Goal: Transaction & Acquisition: Purchase product/service

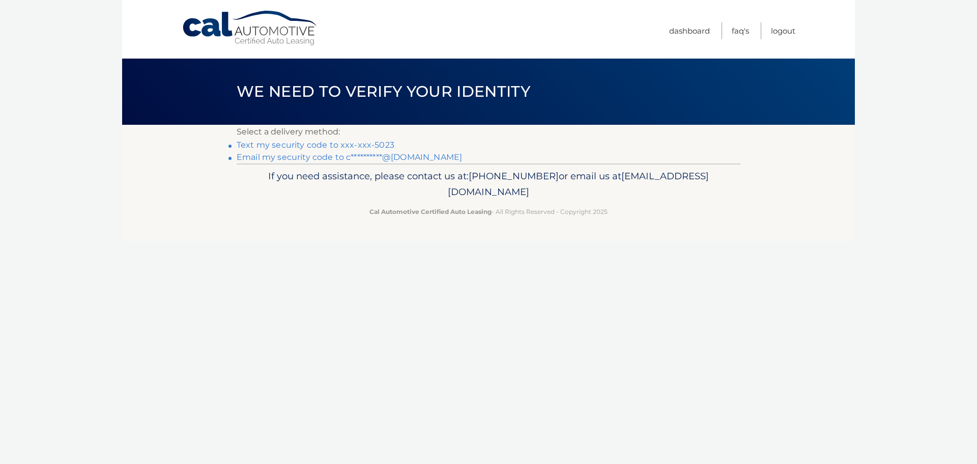
click at [342, 157] on link "**********" at bounding box center [350, 157] width 226 height 10
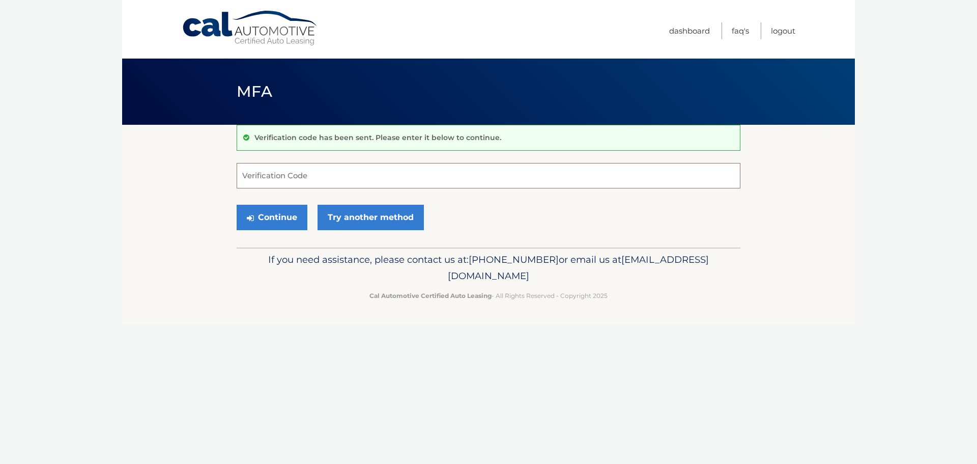
click at [348, 177] on input "Verification Code" at bounding box center [489, 175] width 504 height 25
paste input "297520"
type input "297520"
click at [292, 217] on button "Continue" at bounding box center [272, 217] width 71 height 25
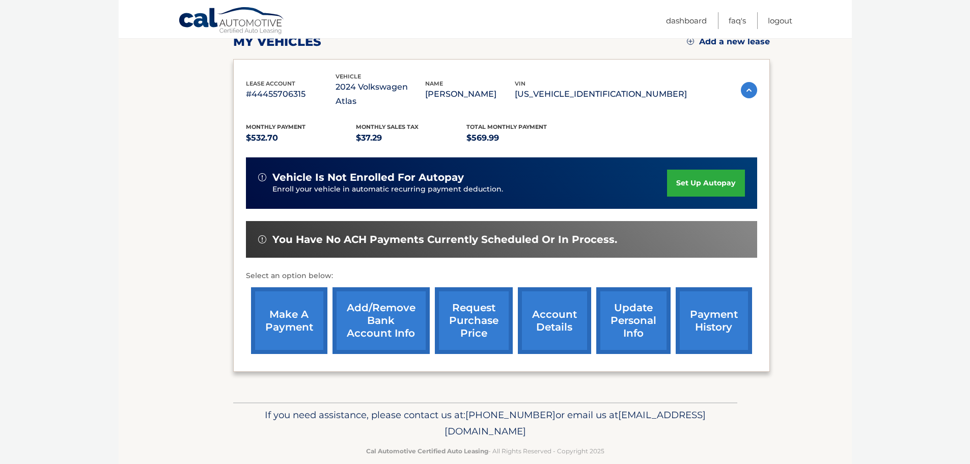
scroll to position [153, 0]
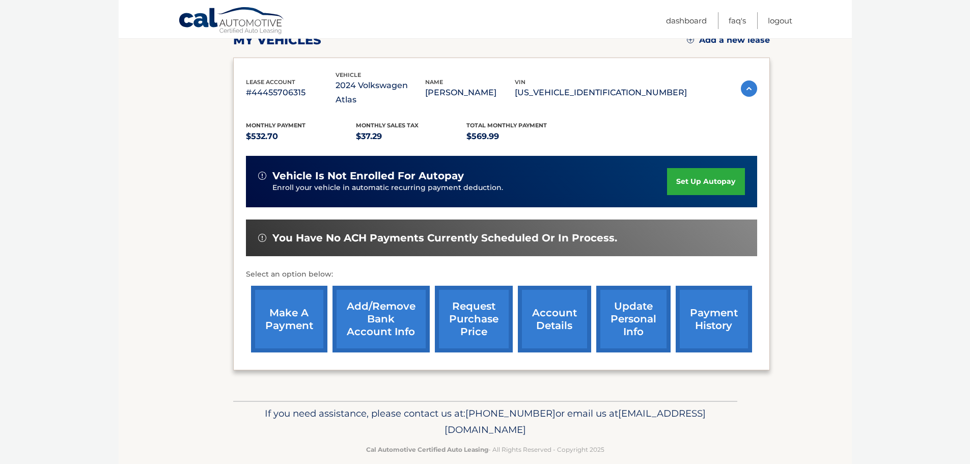
click at [703, 294] on link "payment history" at bounding box center [714, 319] width 76 height 67
click at [285, 305] on link "make a payment" at bounding box center [289, 319] width 76 height 67
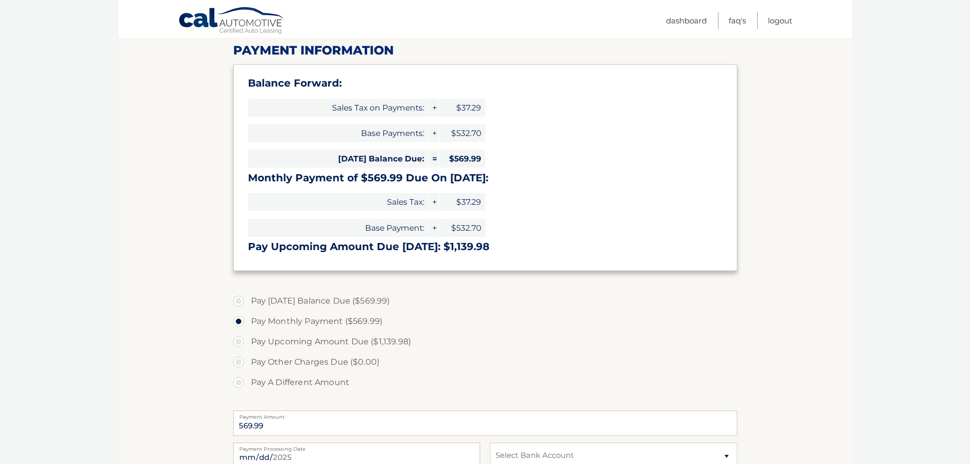
scroll to position [153, 0]
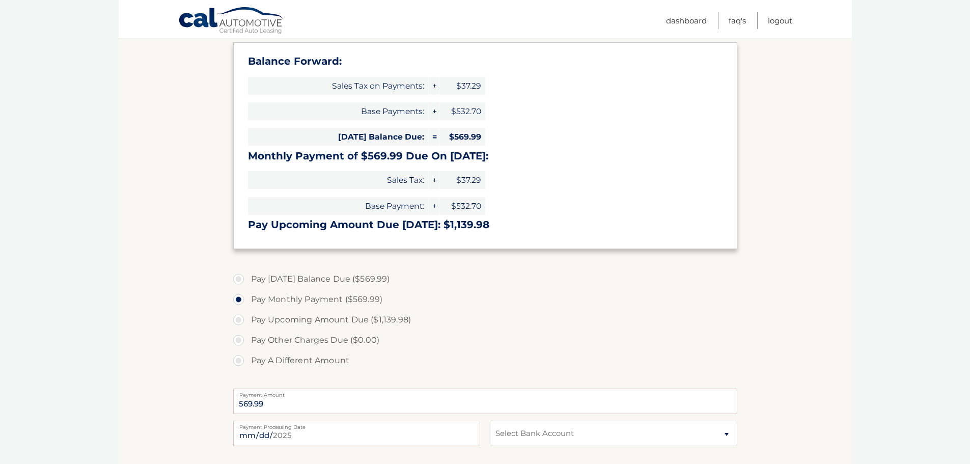
click at [238, 278] on label "Pay Today's Balance Due ($569.99)" at bounding box center [485, 279] width 504 height 20
click at [238, 278] on input "Pay Today's Balance Due ($569.99)" at bounding box center [242, 277] width 10 height 16
radio input "true"
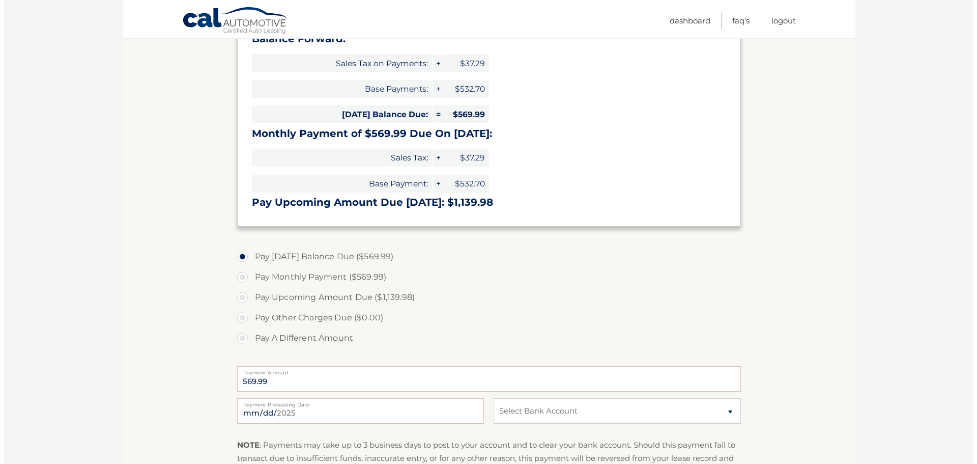
scroll to position [255, 0]
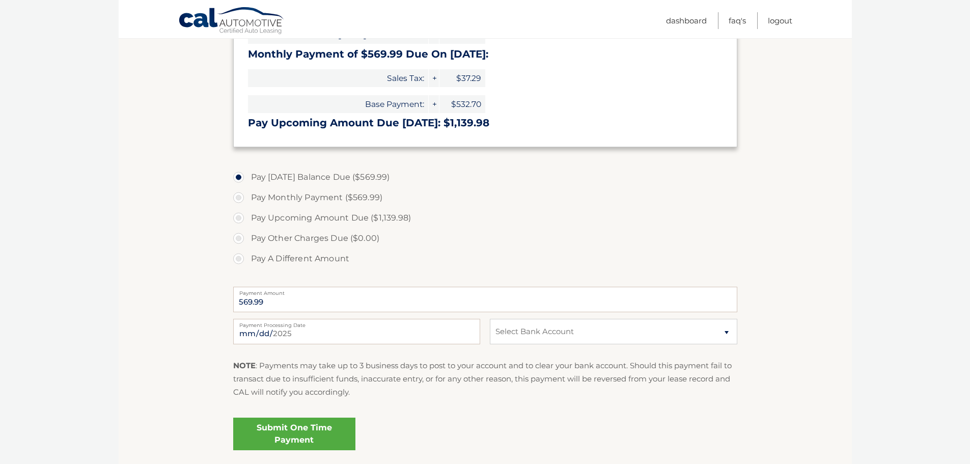
click at [239, 198] on label "Pay Monthly Payment ($569.99)" at bounding box center [485, 197] width 504 height 20
click at [239, 198] on input "Pay Monthly Payment ($569.99)" at bounding box center [242, 195] width 10 height 16
radio input "true"
click at [241, 217] on label "Pay Upcoming Amount Due ($1,139.98)" at bounding box center [485, 218] width 504 height 20
click at [241, 217] on input "Pay Upcoming Amount Due ($1,139.98)" at bounding box center [242, 216] width 10 height 16
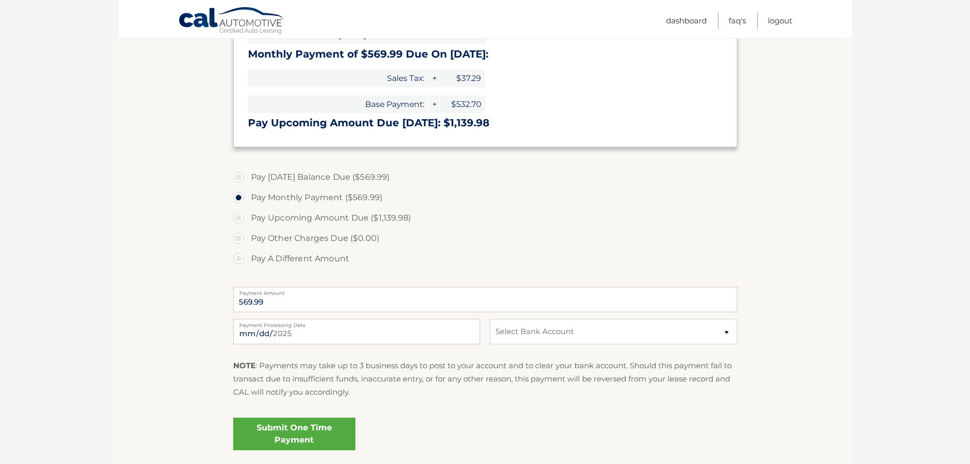
radio input "true"
type input "1139.98"
click at [240, 199] on label "Pay Monthly Payment ($569.99)" at bounding box center [485, 197] width 504 height 20
click at [240, 199] on input "Pay Monthly Payment ($569.99)" at bounding box center [242, 195] width 10 height 16
radio input "true"
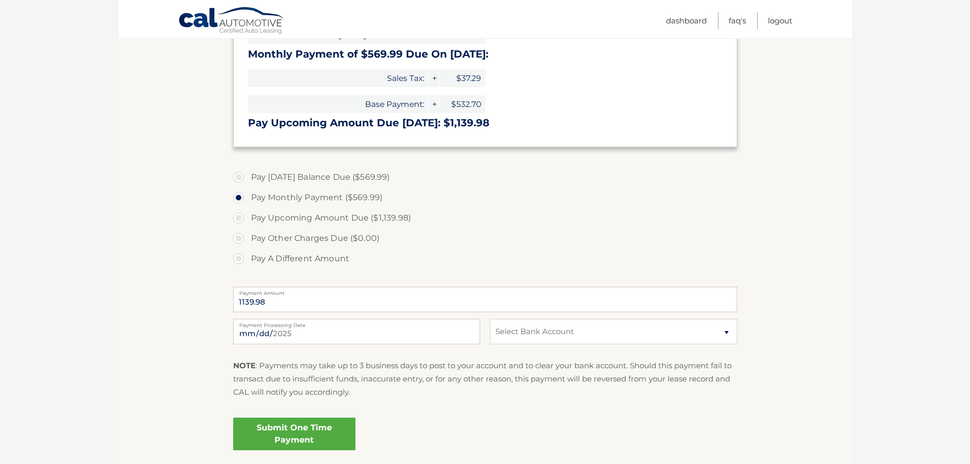
type input "569.99"
click at [582, 334] on select "Select Bank Account Checking WELLS FARGO BANK *****6321 Checking TRUIST BANK **…" at bounding box center [613, 331] width 247 height 25
select select "MGE4NDQwMjEtOTFlNS00NjA1LTlhNjYtZGM1NTI3NDNiY2Rm"
click at [490, 319] on select "Select Bank Account Checking WELLS FARGO BANK *****6321 Checking TRUIST BANK **…" at bounding box center [613, 331] width 247 height 25
click at [307, 434] on link "Submit One Time Payment" at bounding box center [294, 433] width 122 height 33
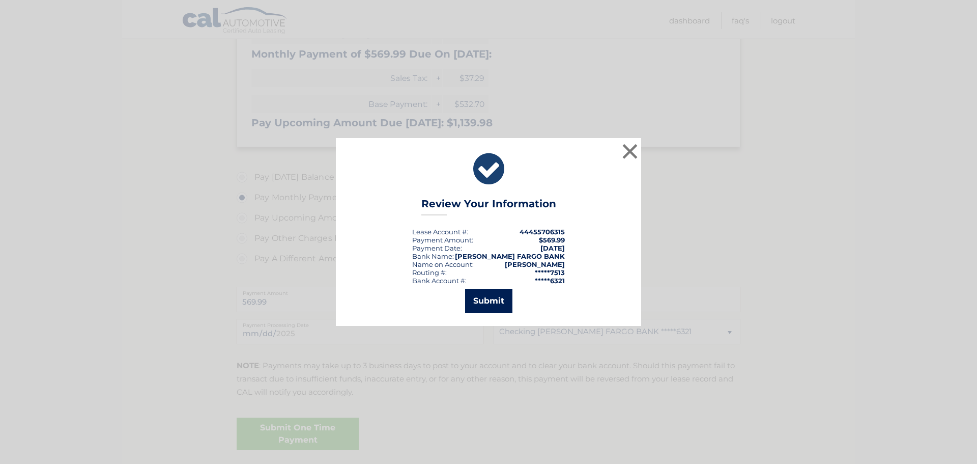
click at [492, 298] on button "Submit" at bounding box center [488, 301] width 47 height 24
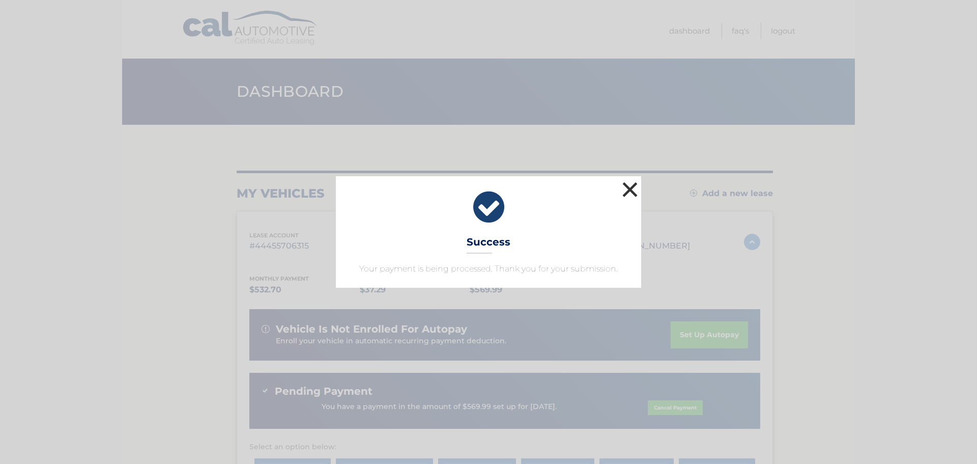
click at [629, 184] on button "×" at bounding box center [630, 189] width 20 height 20
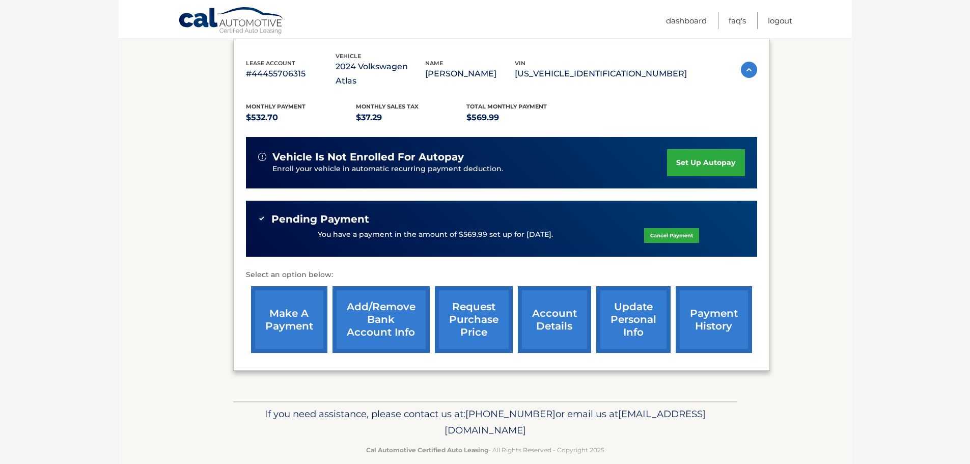
scroll to position [173, 0]
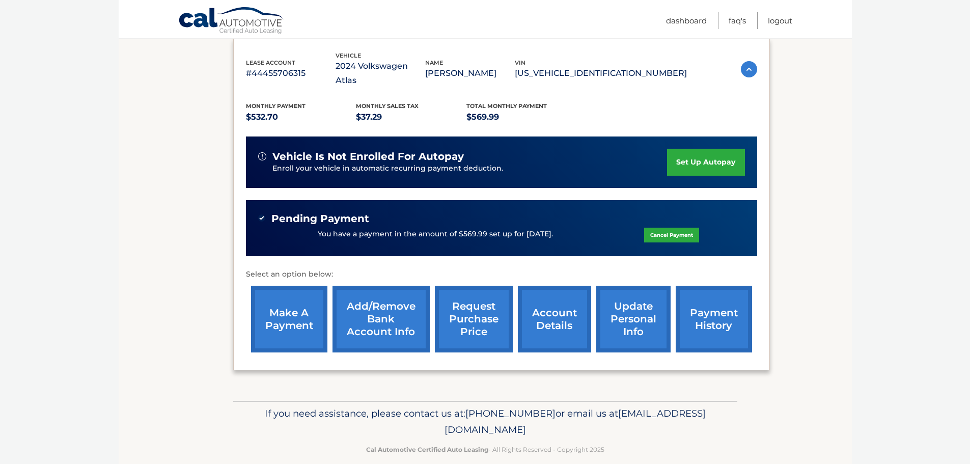
click at [636, 307] on link "update personal info" at bounding box center [633, 319] width 74 height 67
click at [710, 306] on link "payment history" at bounding box center [714, 319] width 76 height 67
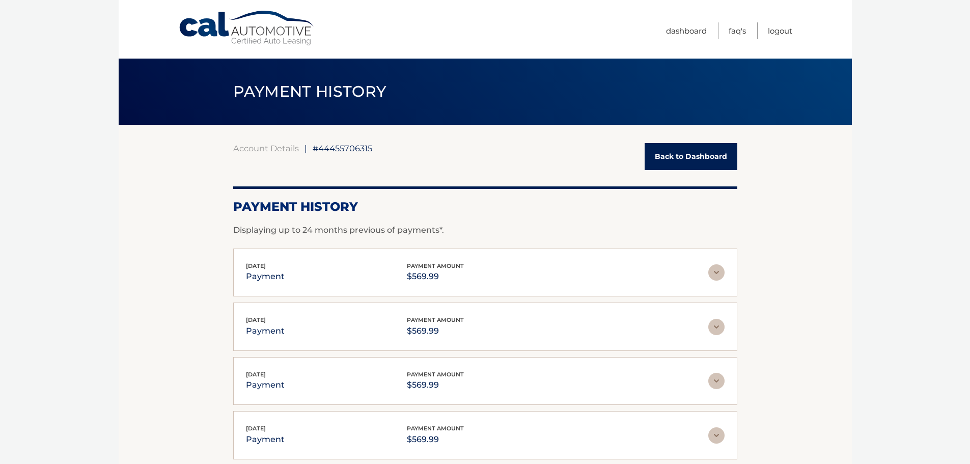
click at [707, 156] on link "Back to Dashboard" at bounding box center [691, 156] width 93 height 27
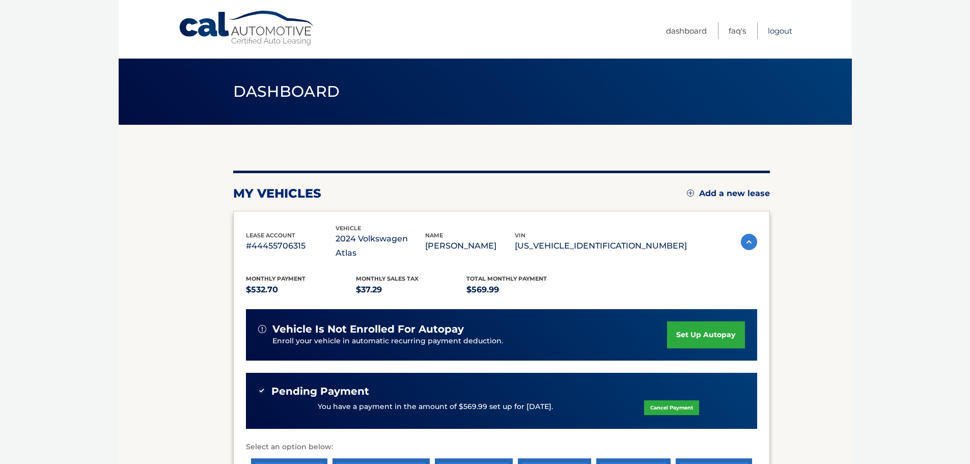
click at [781, 32] on link "Logout" at bounding box center [780, 30] width 24 height 17
